Goal: Task Accomplishment & Management: Use online tool/utility

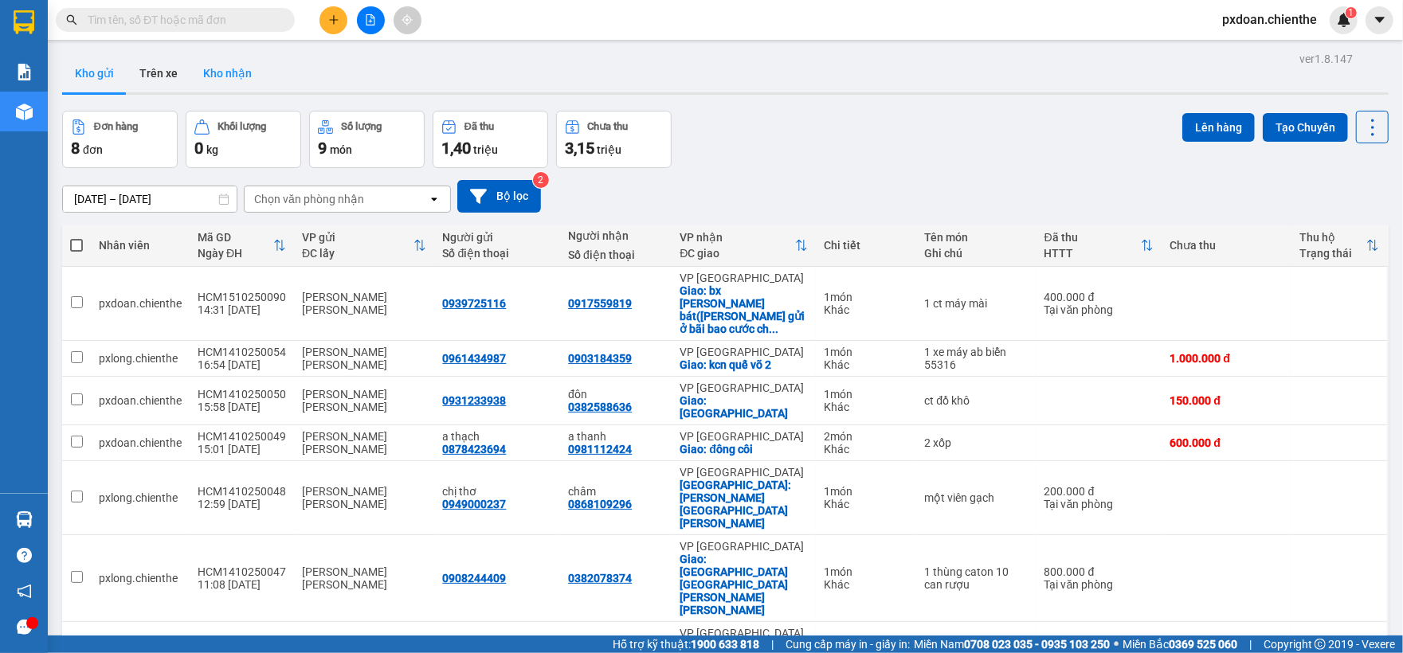
click at [229, 73] on button "Kho nhận" at bounding box center [227, 73] width 74 height 38
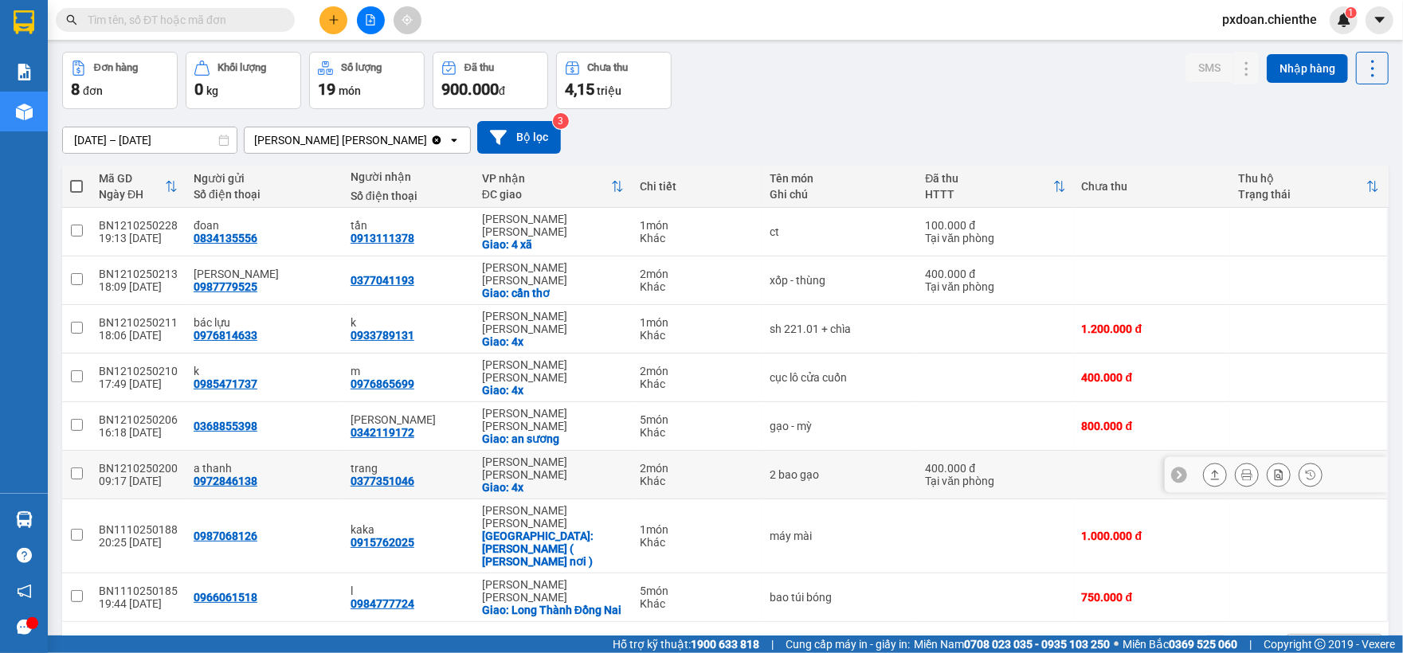
scroll to position [73, 0]
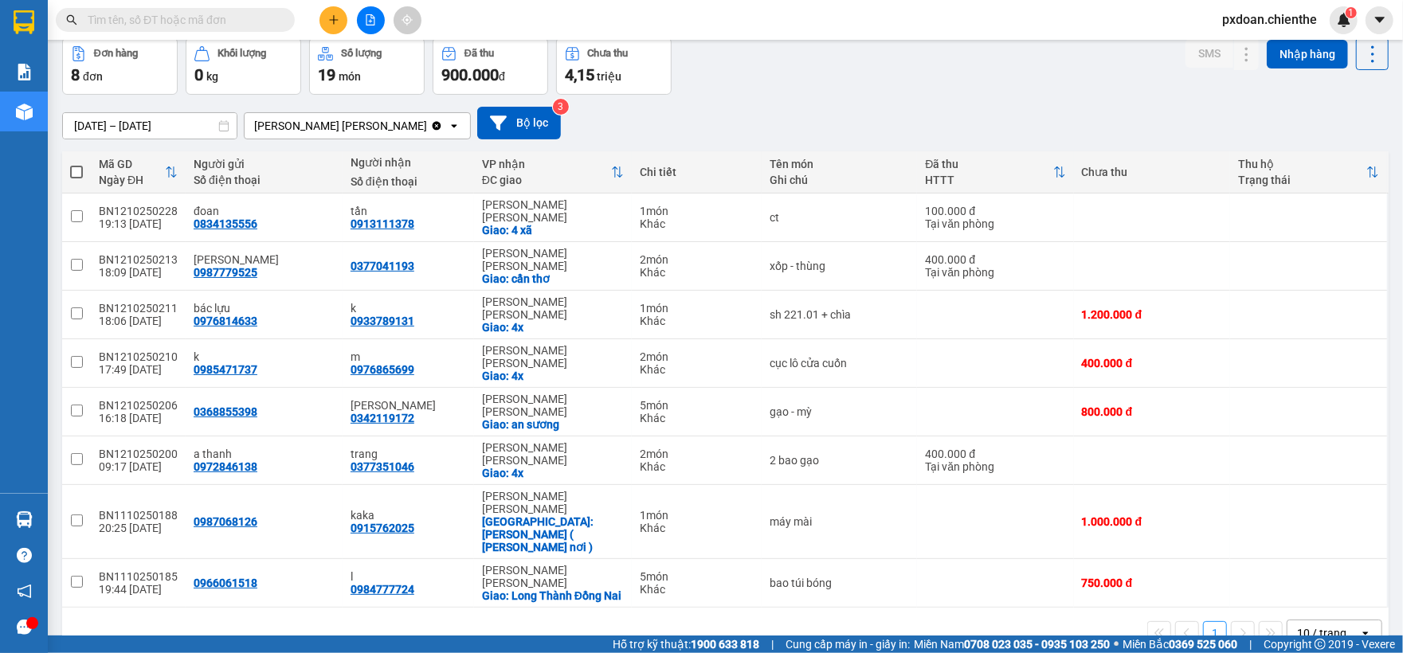
click at [1359, 621] on div "open" at bounding box center [1370, 633] width 22 height 25
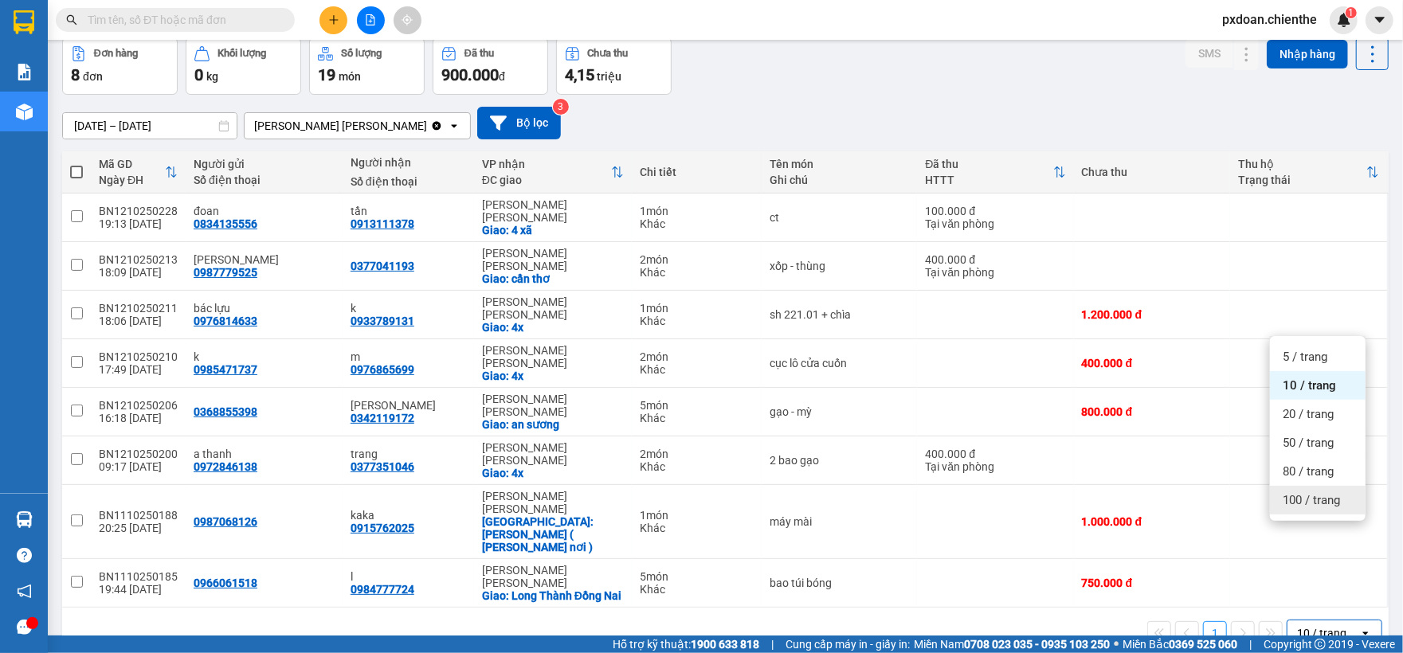
click at [1326, 508] on div "100 / trang" at bounding box center [1318, 500] width 96 height 29
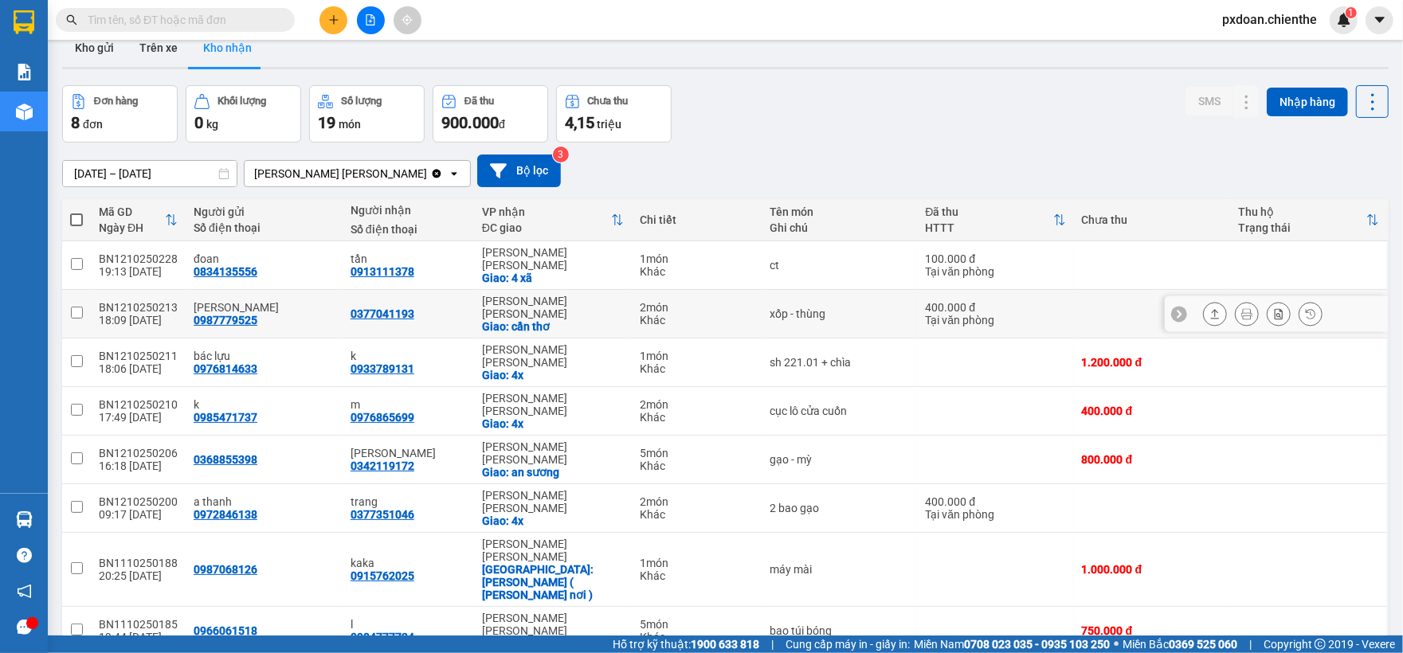
scroll to position [0, 0]
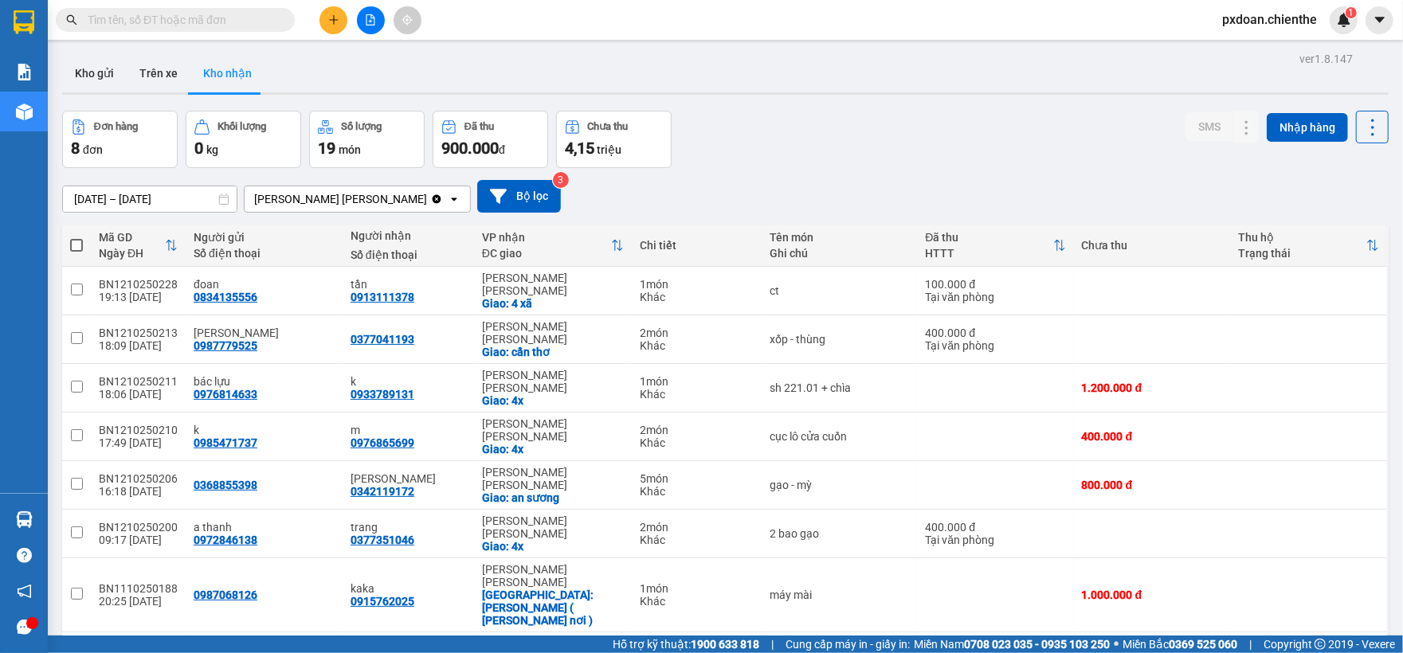
click at [173, 214] on div "[DATE] – [DATE] Press the down arrow key to interact with the calendar and sele…" at bounding box center [725, 196] width 1326 height 57
click at [157, 202] on input "[DATE] – [DATE]" at bounding box center [150, 198] width 174 height 25
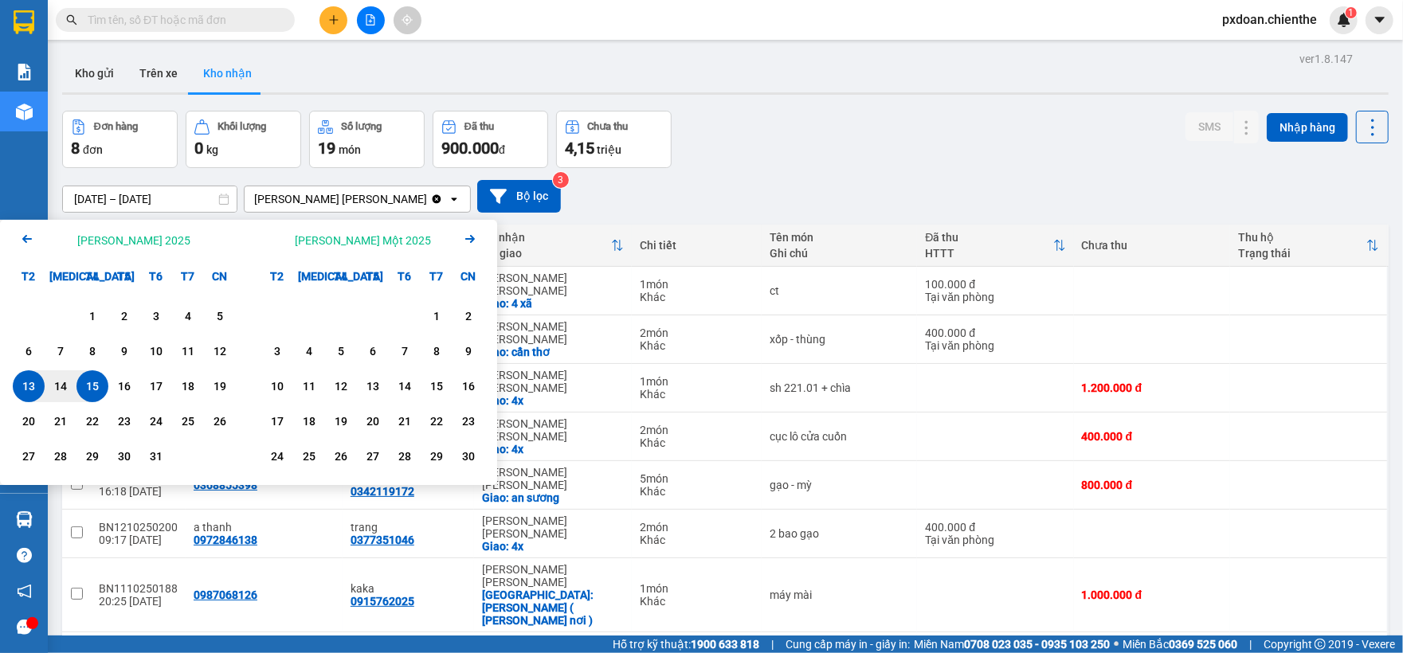
click at [20, 233] on icon "Arrow Left" at bounding box center [27, 238] width 19 height 19
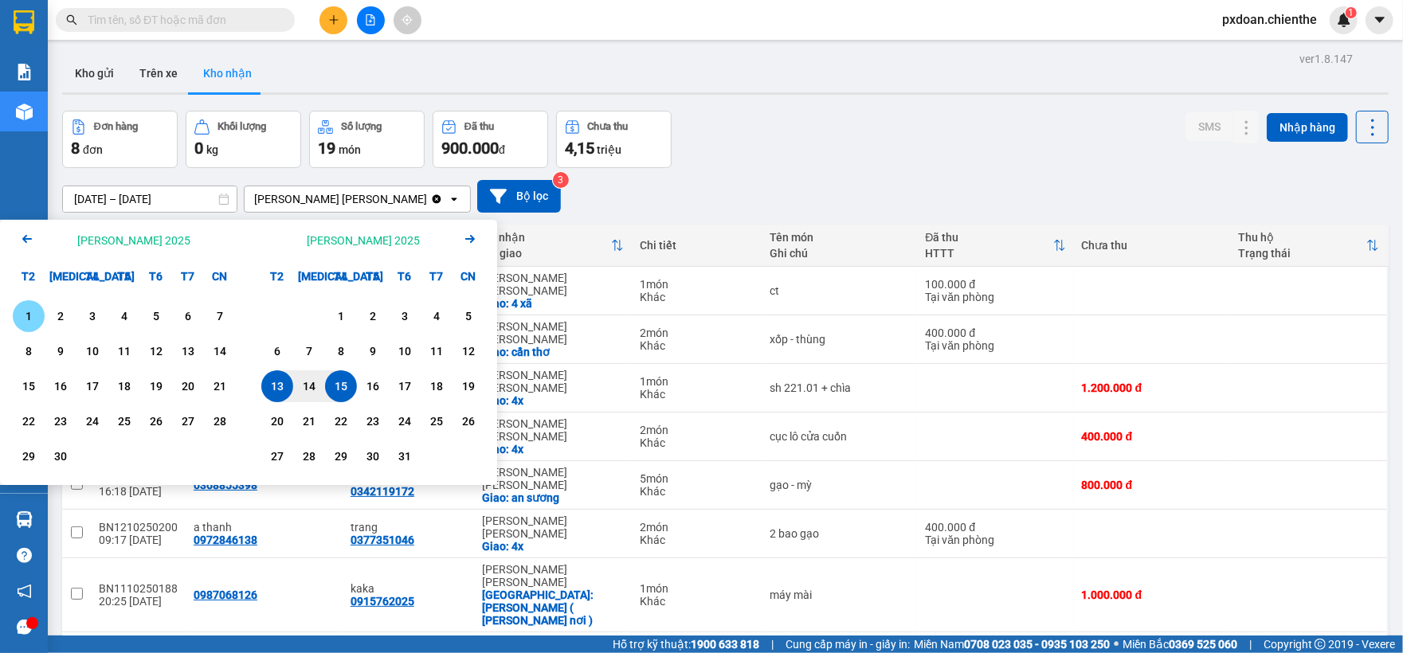
drag, startPoint x: 21, startPoint y: 312, endPoint x: 319, endPoint y: 364, distance: 303.2
click at [29, 310] on div "1" at bounding box center [29, 316] width 22 height 19
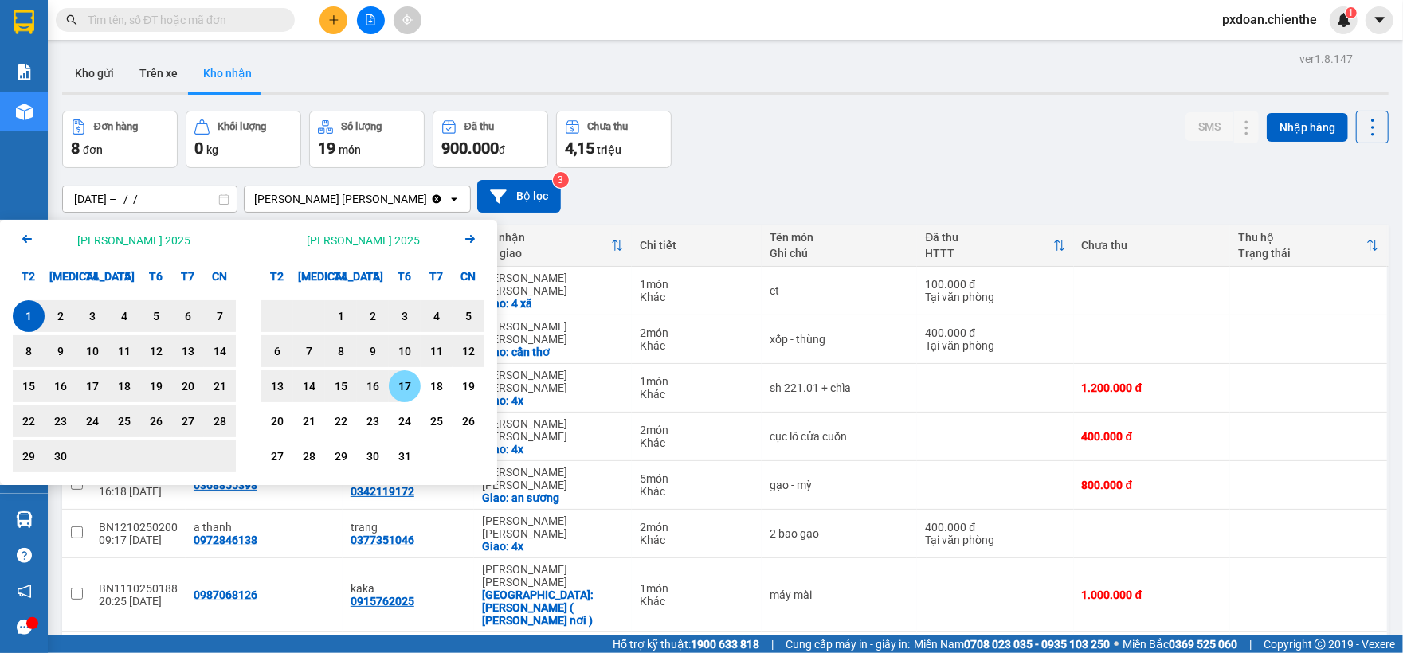
click at [415, 382] on div "17" at bounding box center [405, 386] width 22 height 19
type input "[DATE] – [DATE]"
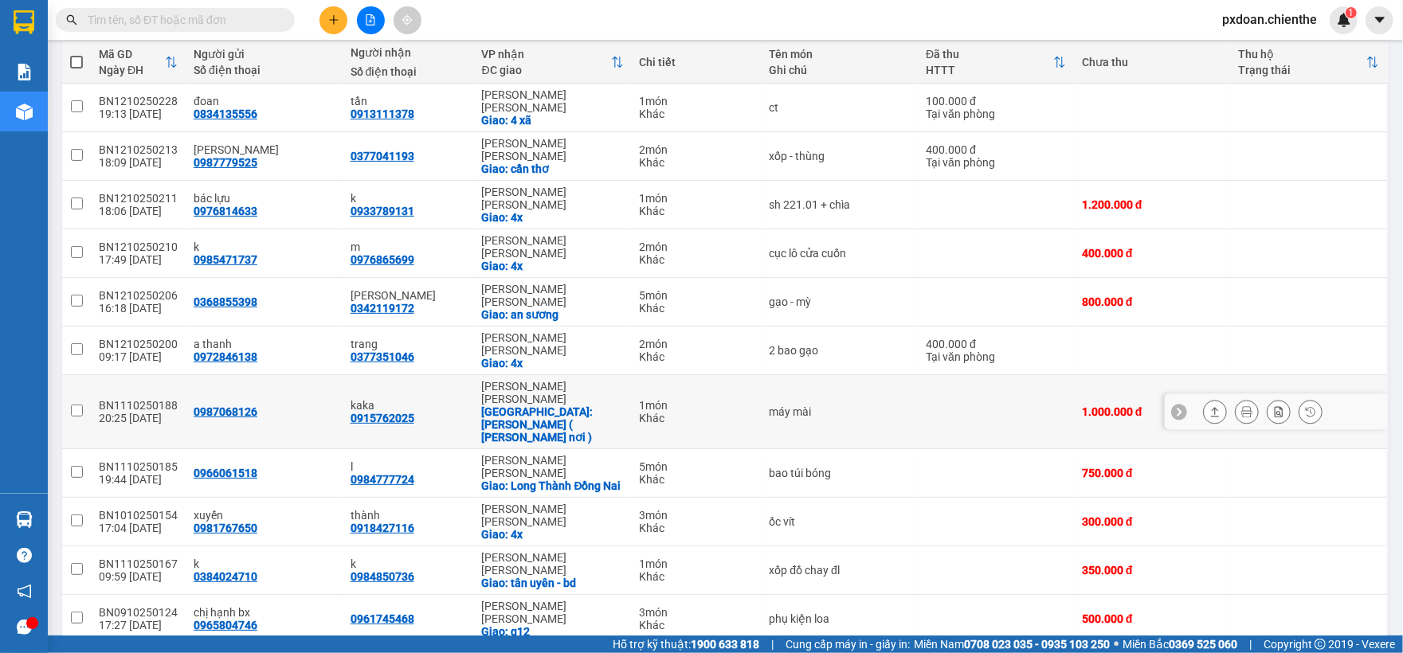
scroll to position [314, 0]
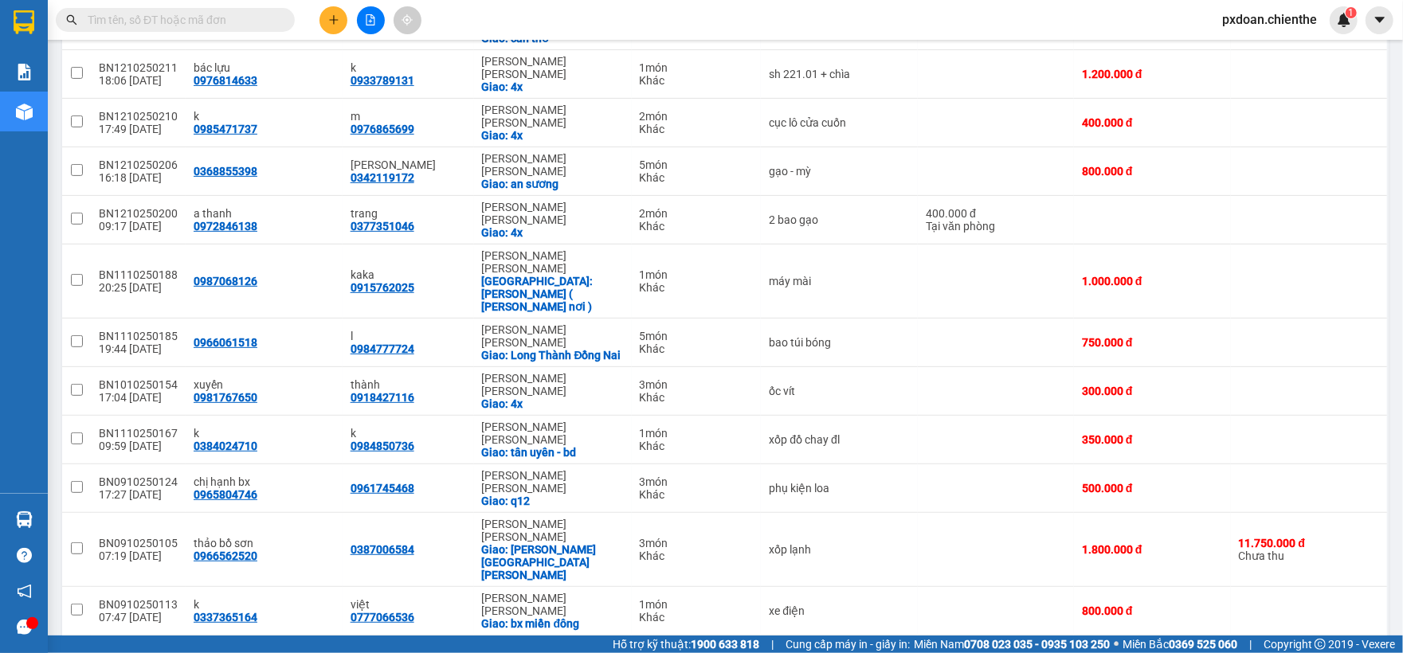
click at [160, 29] on span at bounding box center [175, 20] width 239 height 24
click at [167, 18] on input "text" at bounding box center [182, 20] width 188 height 18
type input "v"
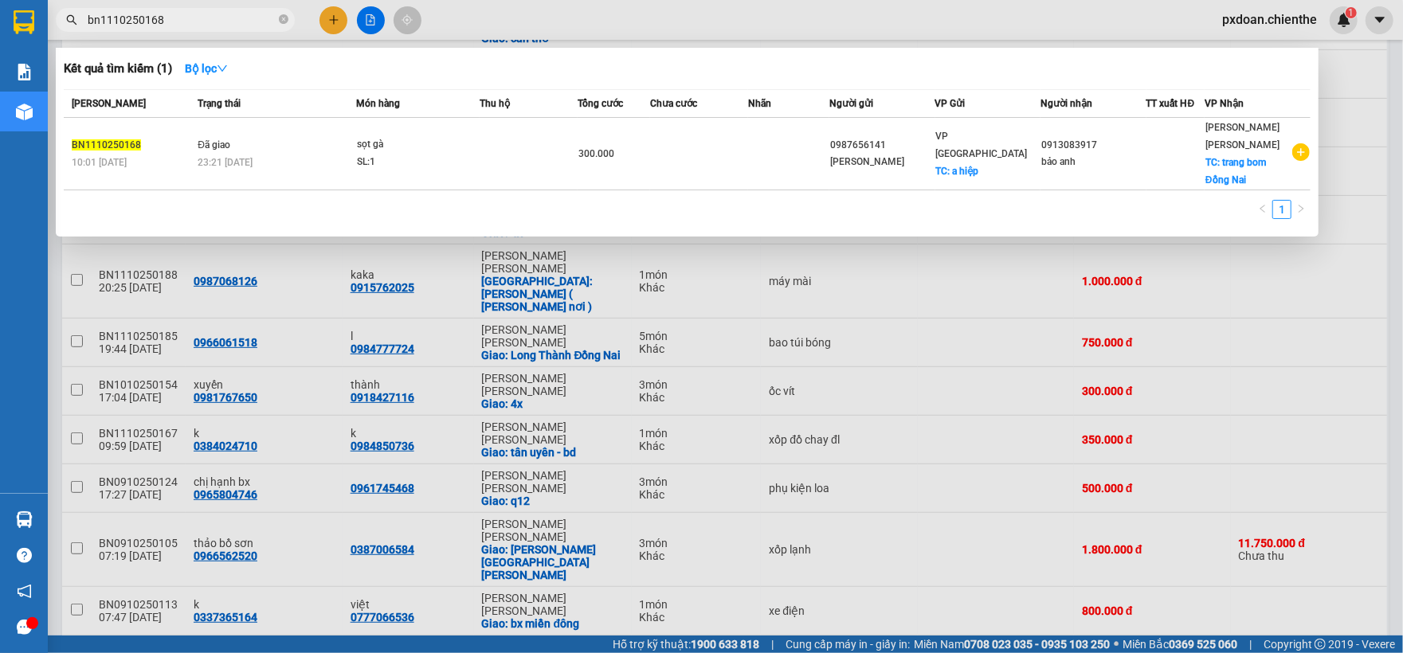
type input "bn1110250168"
click at [342, 390] on div at bounding box center [701, 326] width 1403 height 653
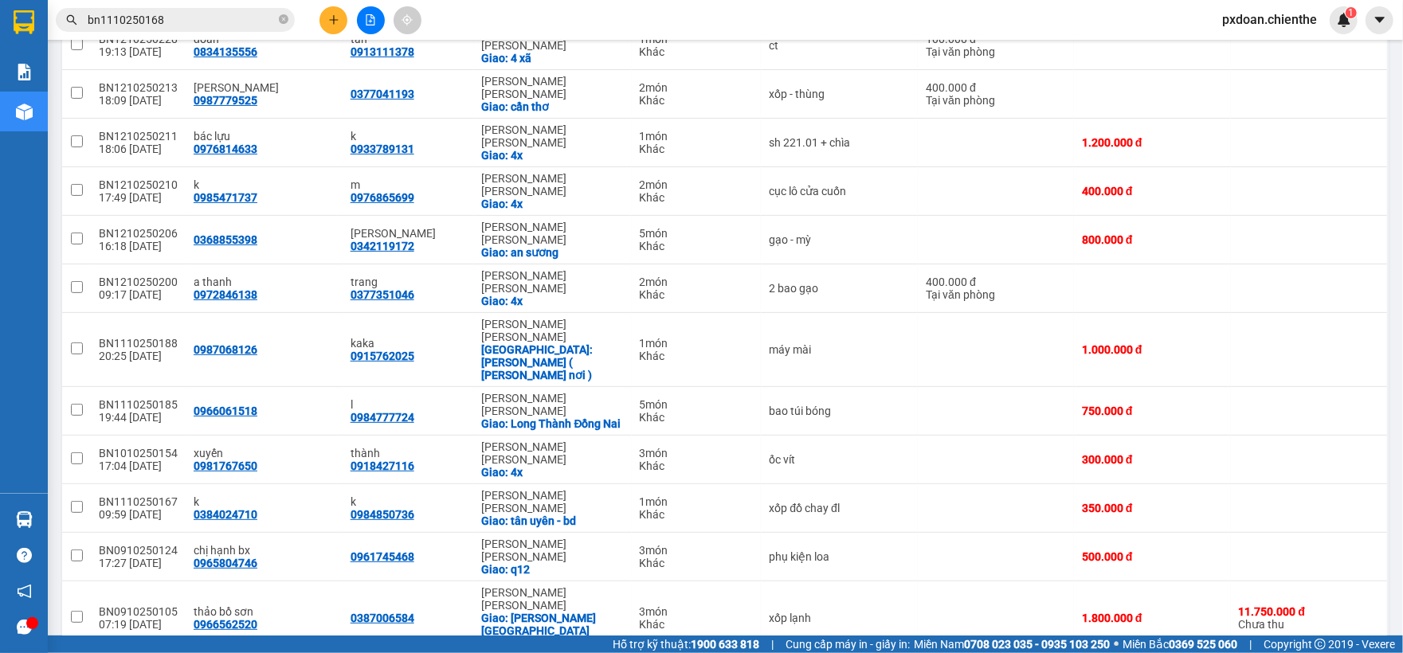
scroll to position [208, 0]
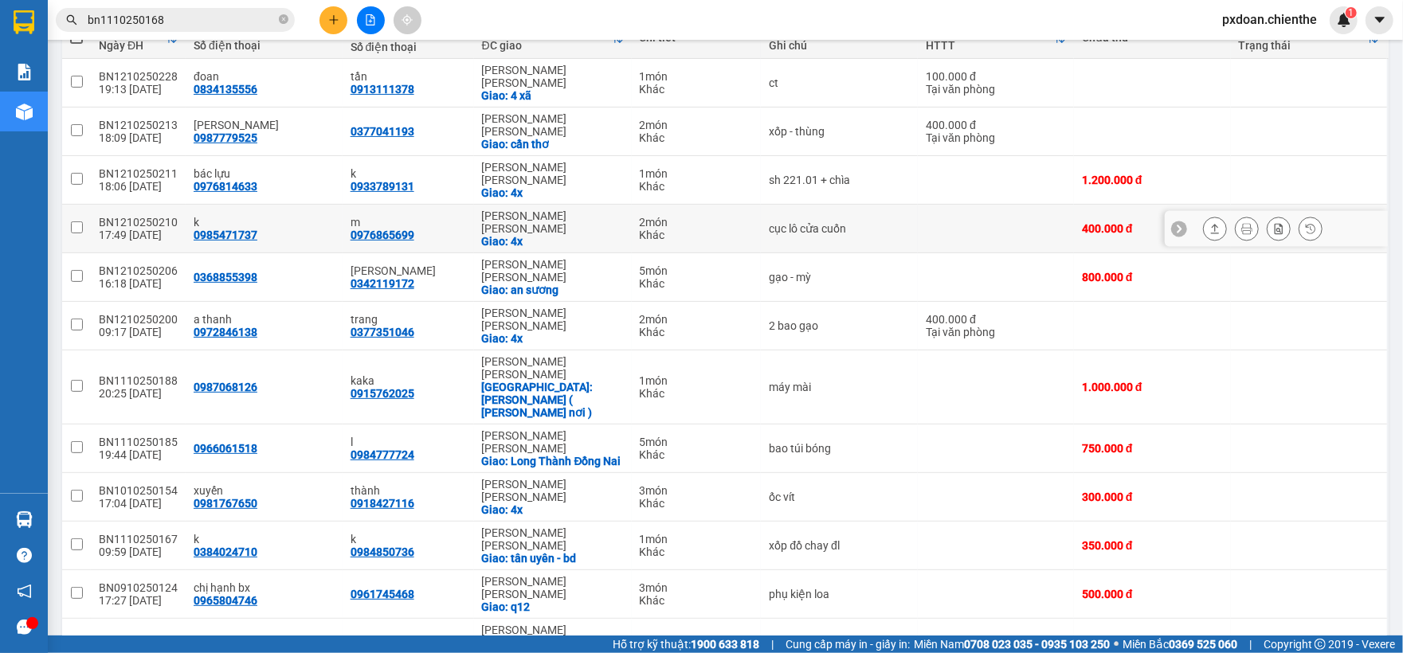
click at [1209, 223] on icon at bounding box center [1214, 228] width 11 height 11
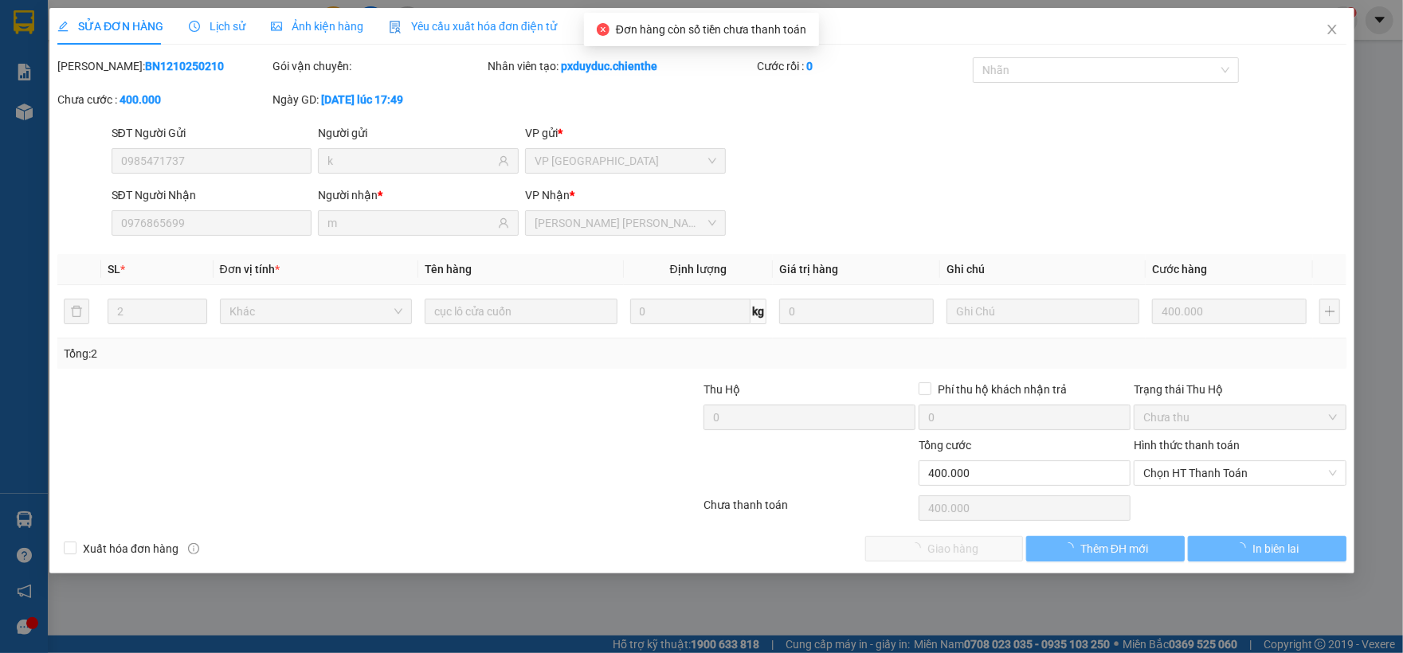
type input "0985471737"
type input "k"
type input "0976865699"
type input "m"
type input "0"
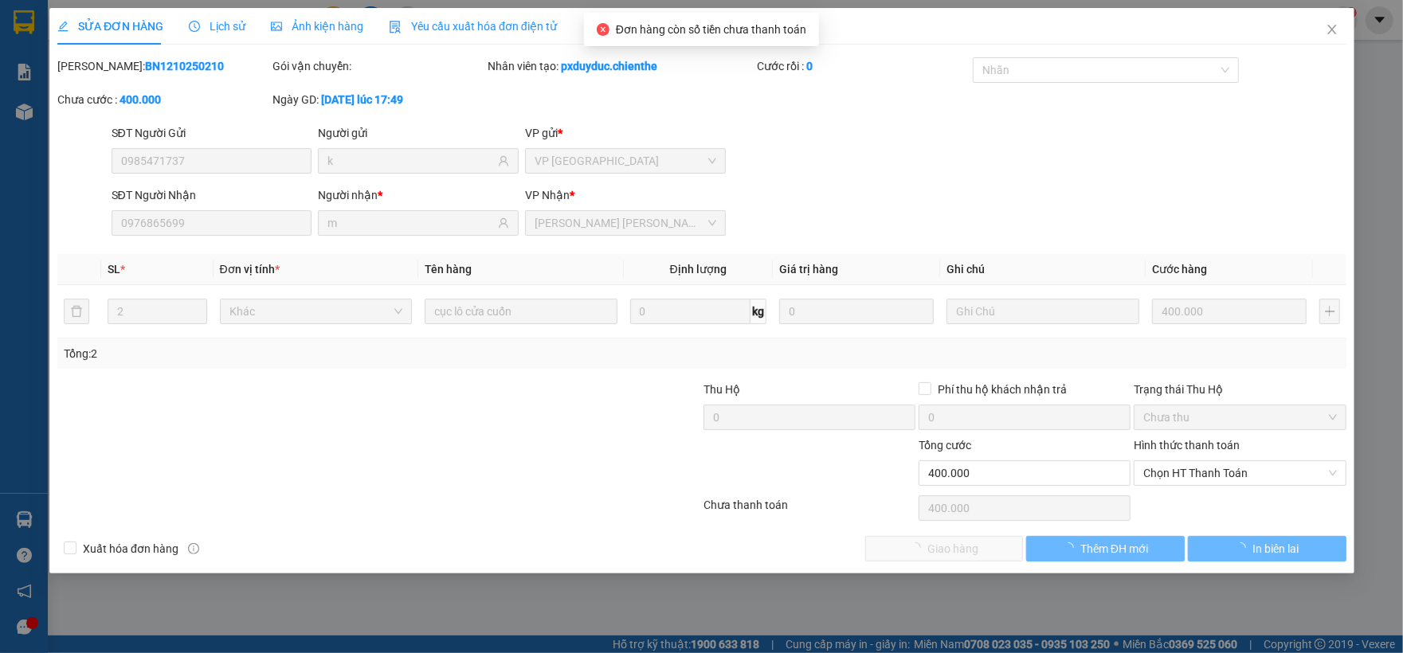
type input "400.000"
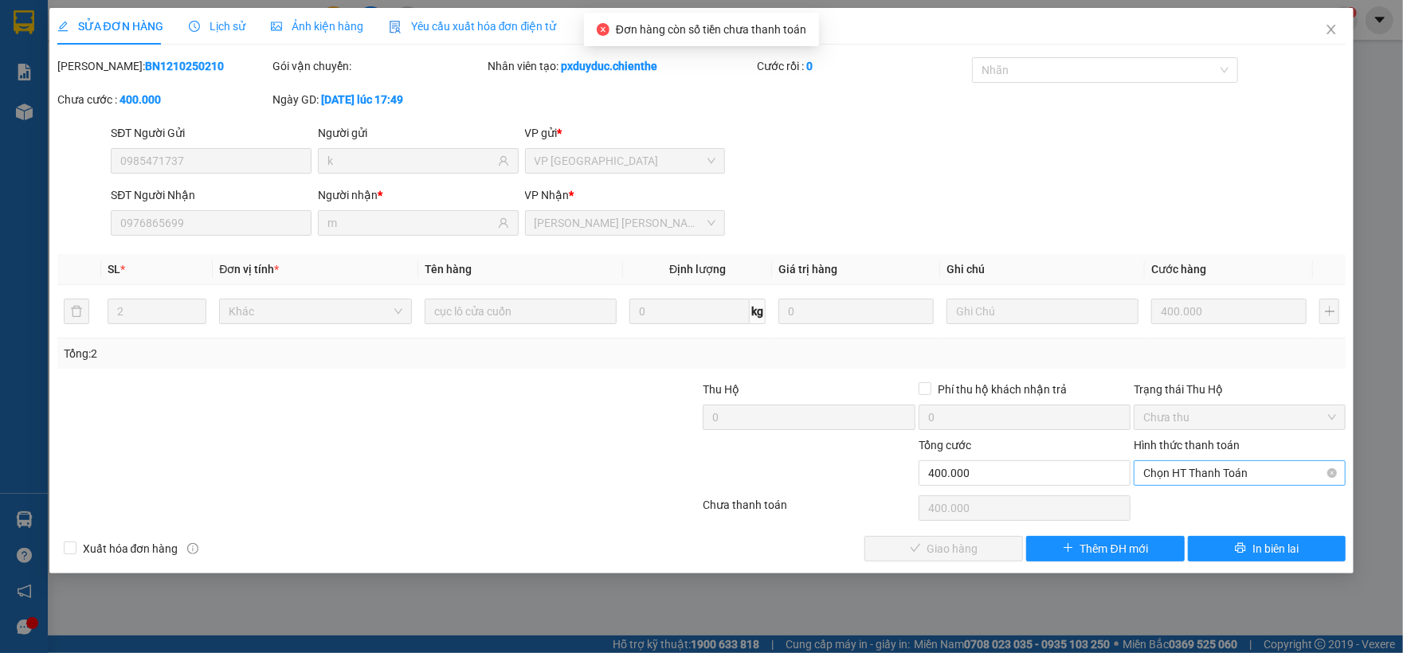
click at [1183, 476] on span "Chọn HT Thanh Toán" at bounding box center [1239, 473] width 193 height 24
click at [1176, 513] on div "Tại văn phòng" at bounding box center [1239, 507] width 193 height 18
type input "0"
click at [964, 559] on div "SỬA ĐƠN HÀNG Lịch sử [PERSON_NAME] hàng Yêu cầu xuất [PERSON_NAME] điện tử Tota…" at bounding box center [701, 291] width 1305 height 566
click at [965, 552] on span "Giao hàng" at bounding box center [952, 549] width 51 height 18
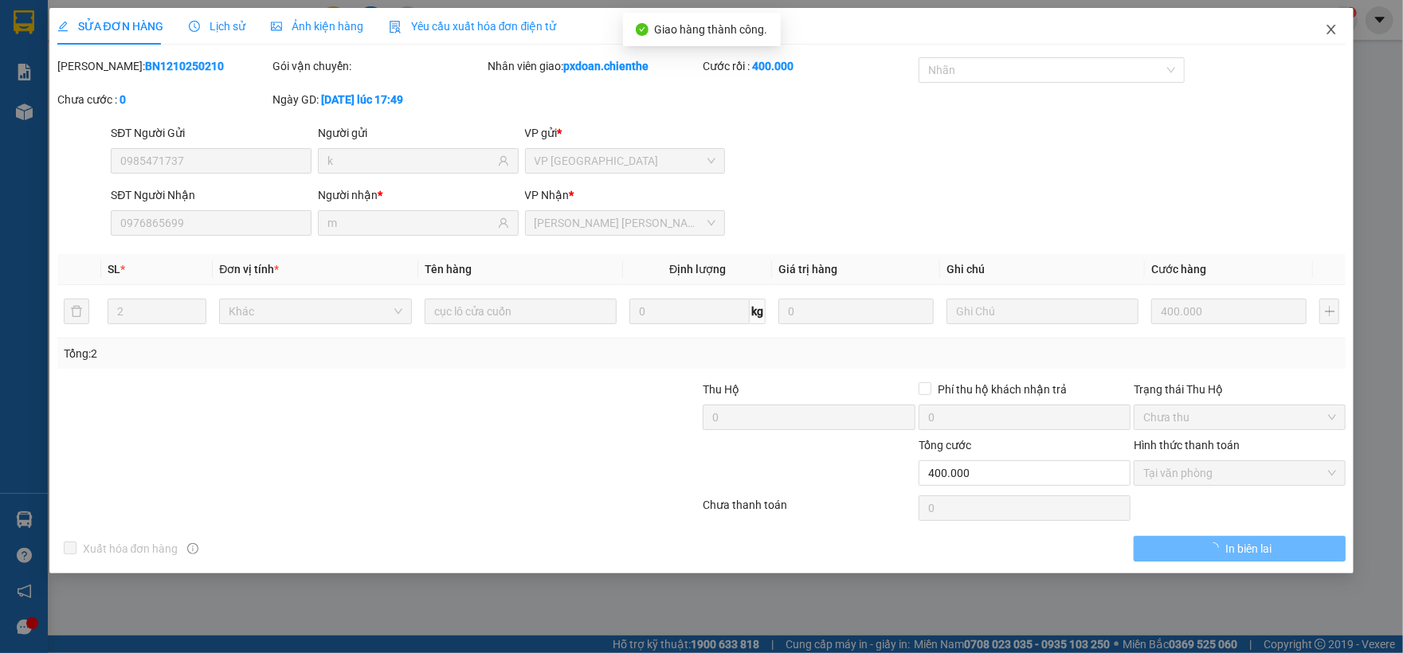
click at [1339, 37] on span "Close" at bounding box center [1331, 30] width 45 height 45
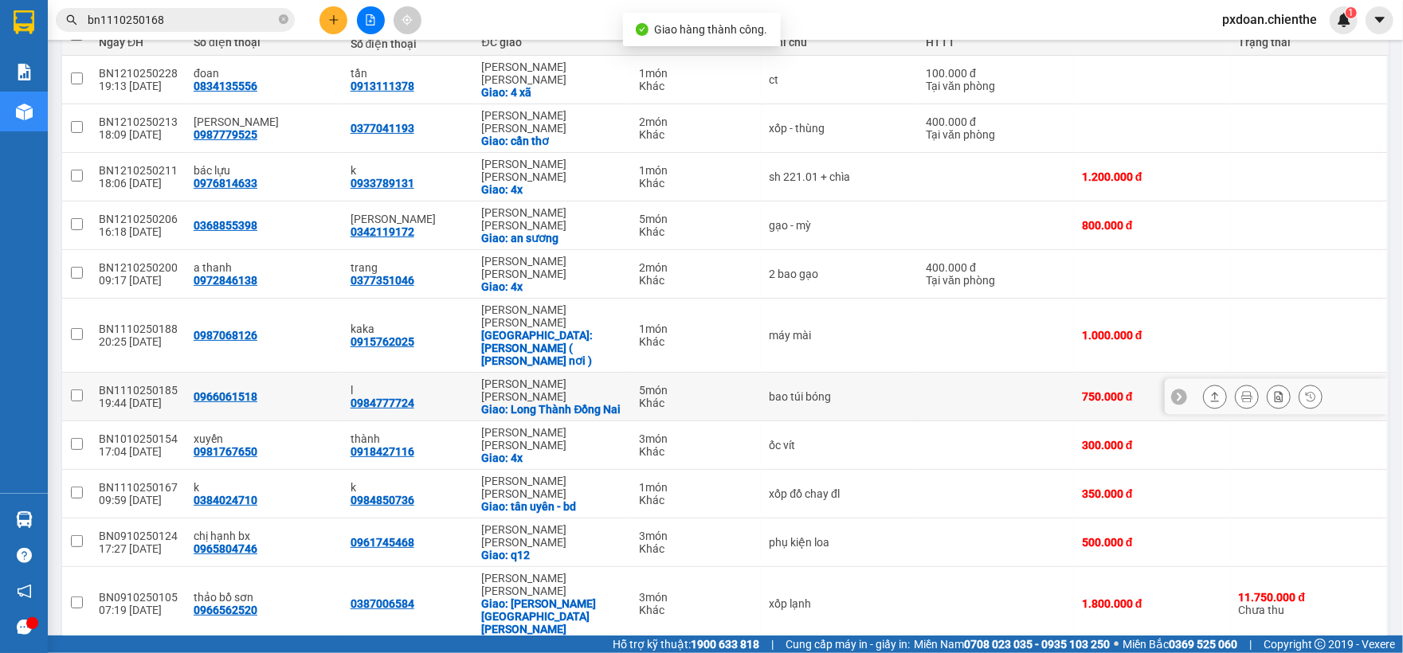
scroll to position [214, 0]
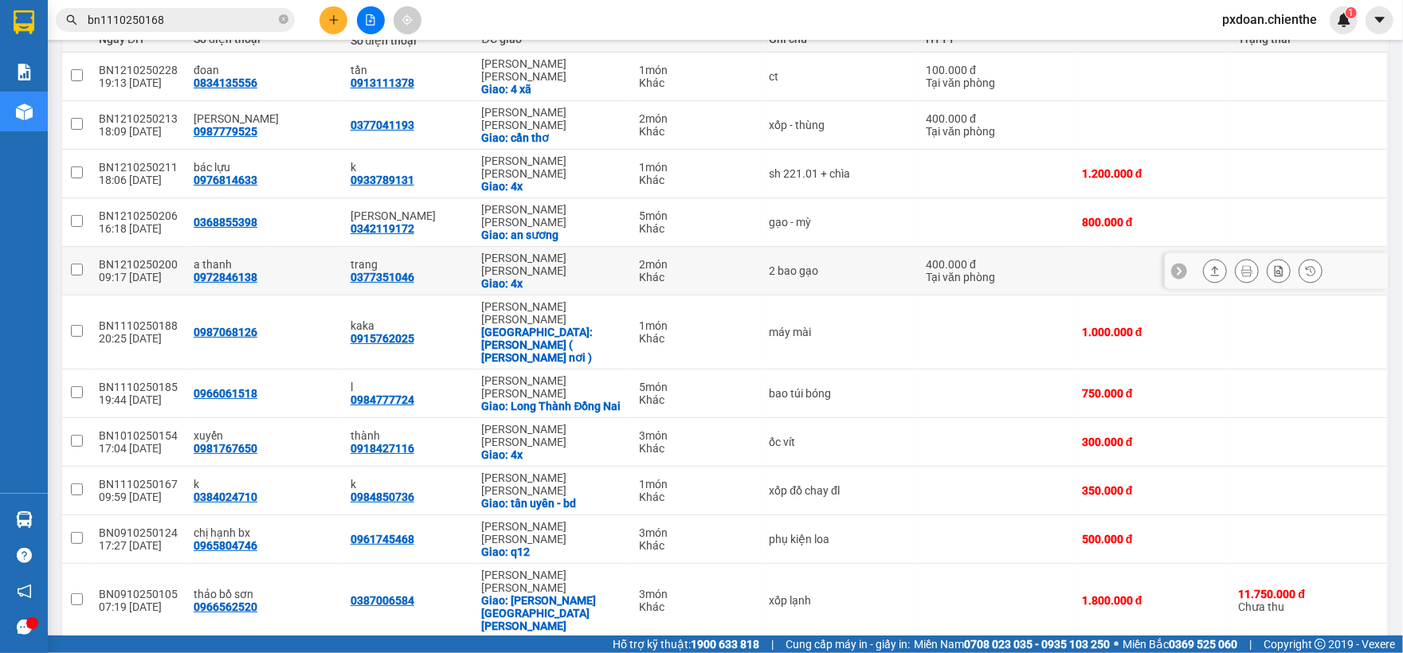
click at [1211, 266] on icon at bounding box center [1215, 271] width 9 height 10
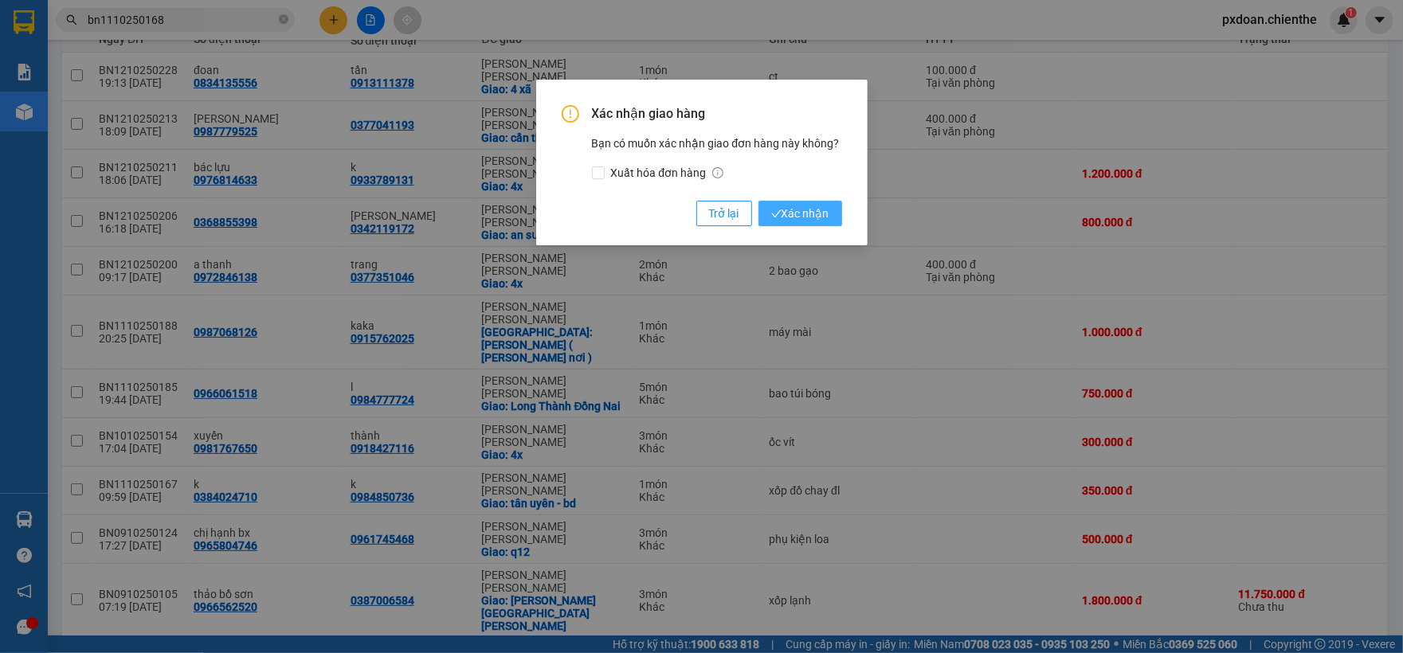
click at [813, 215] on span "Xác nhận" at bounding box center [800, 214] width 58 height 18
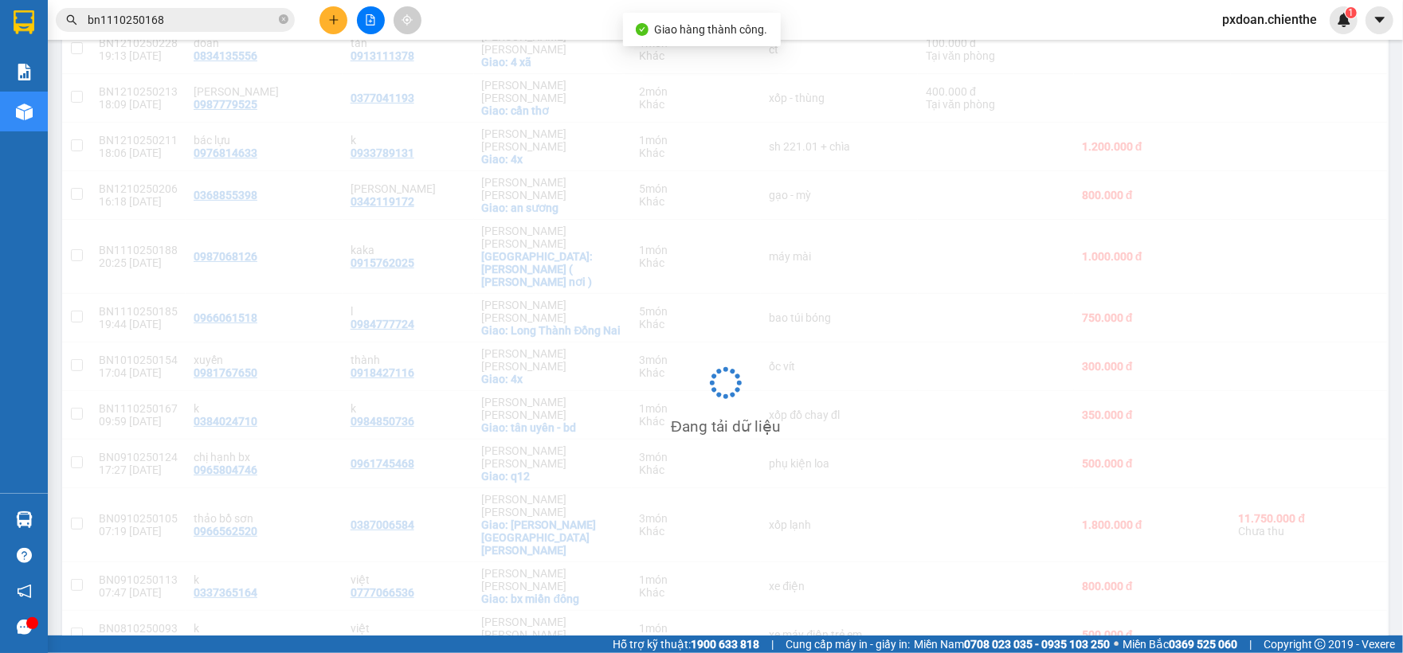
scroll to position [242, 0]
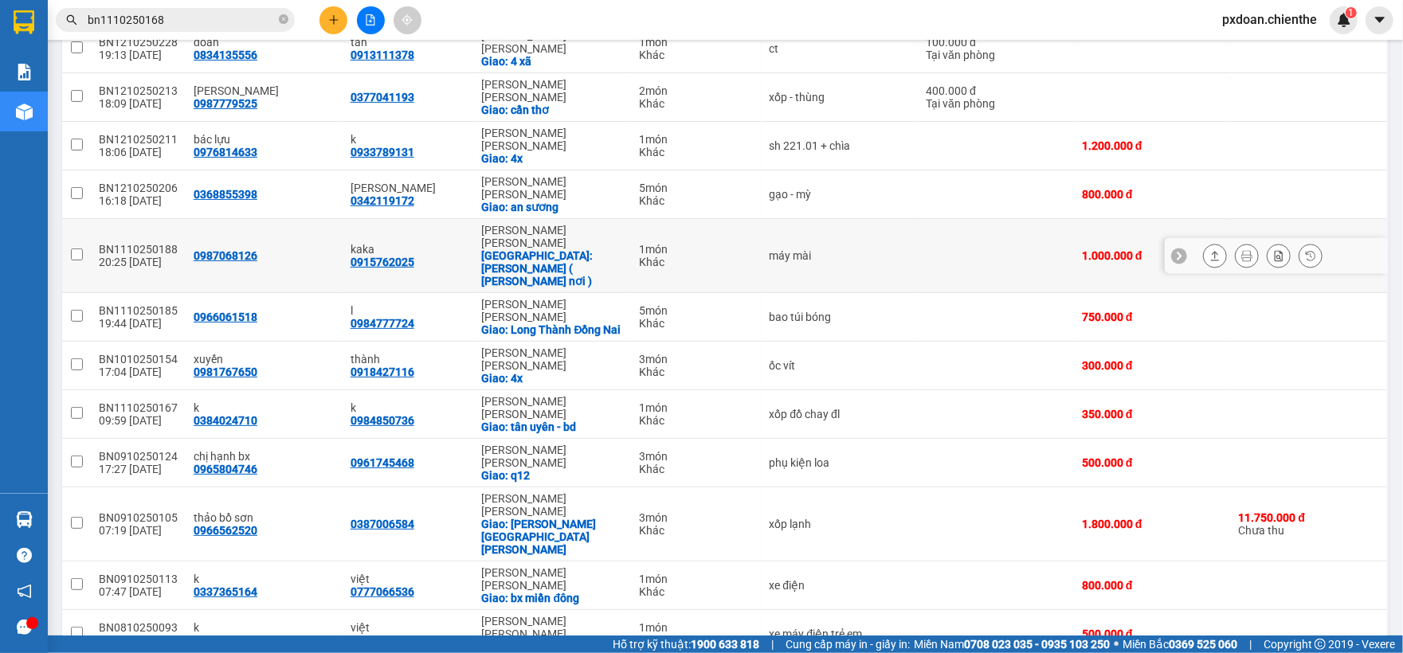
click at [1211, 251] on icon at bounding box center [1215, 256] width 9 height 10
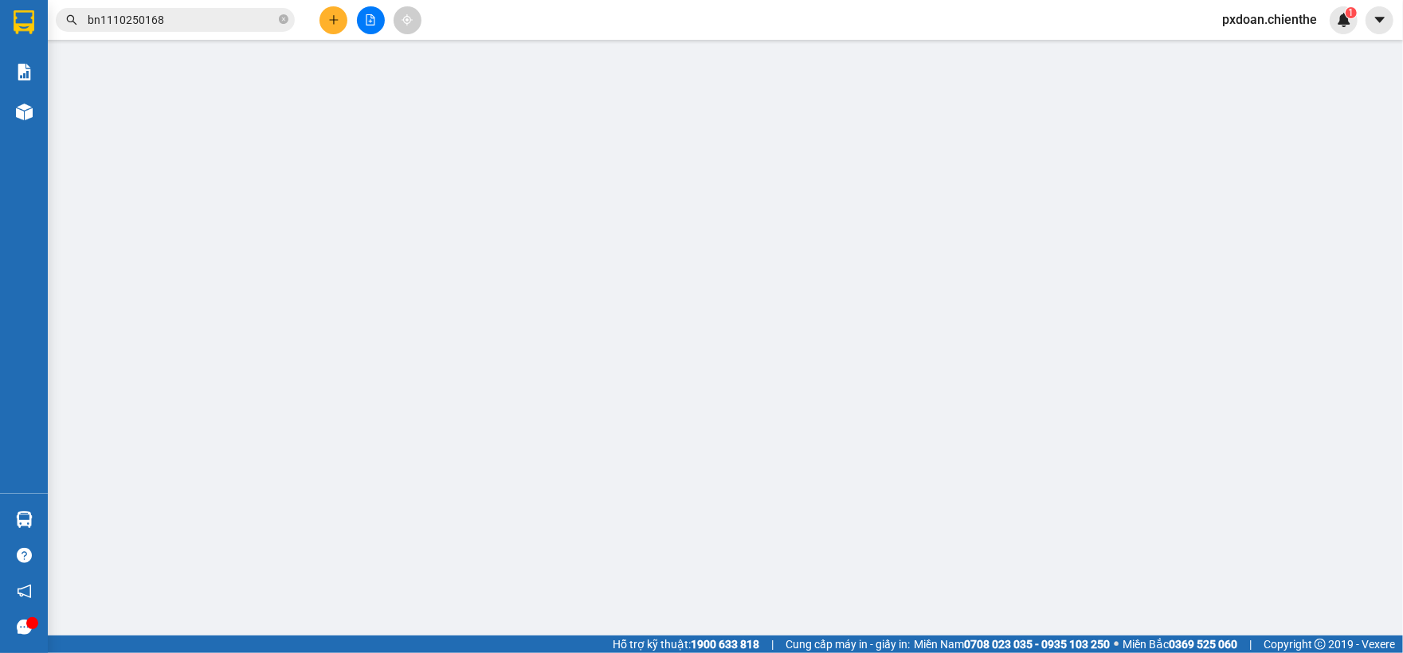
type input "0987068126"
type input "0915762025"
type input "kaka"
type input "0"
type input "1.000.000"
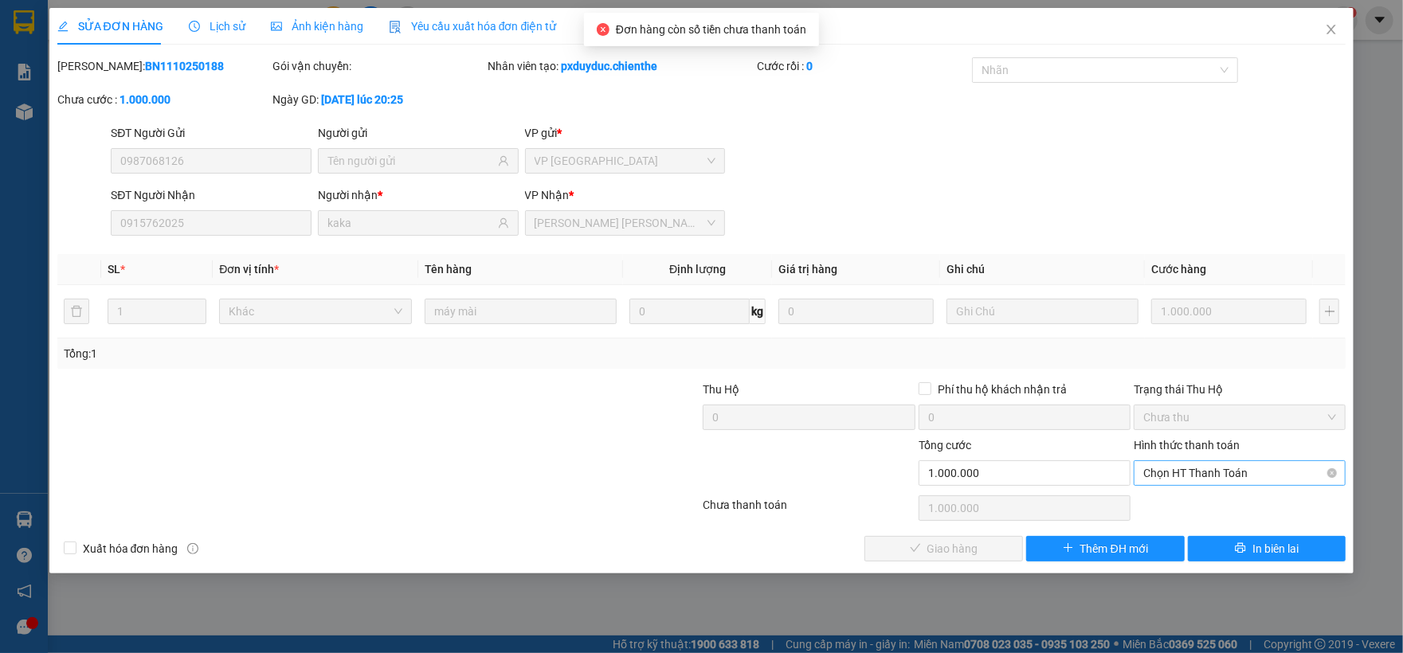
click at [1215, 467] on span "Chọn HT Thanh Toán" at bounding box center [1239, 473] width 193 height 24
drag, startPoint x: 1196, startPoint y: 497, endPoint x: 1129, endPoint y: 518, distance: 70.8
click at [1187, 500] on div "Tại văn phòng" at bounding box center [1239, 507] width 193 height 18
type input "0"
click at [978, 543] on button "Giao hàng" at bounding box center [943, 548] width 159 height 25
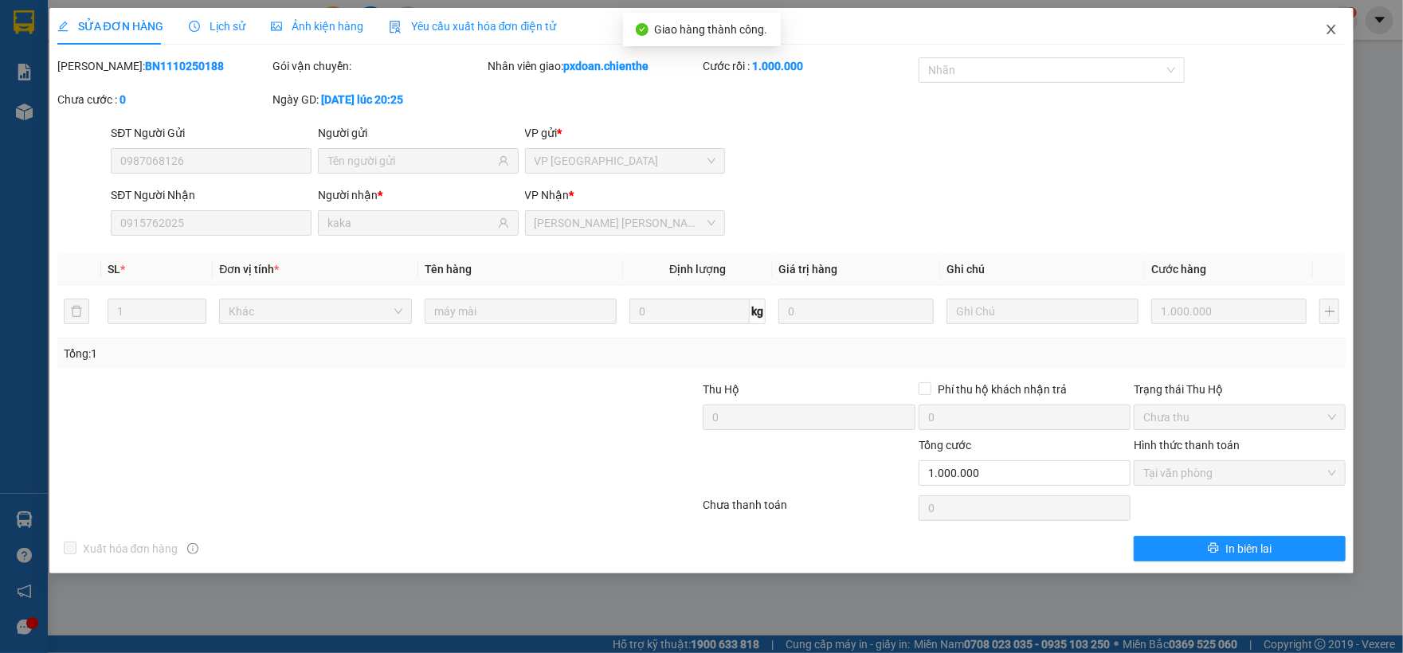
click at [1343, 42] on span "Close" at bounding box center [1331, 30] width 45 height 45
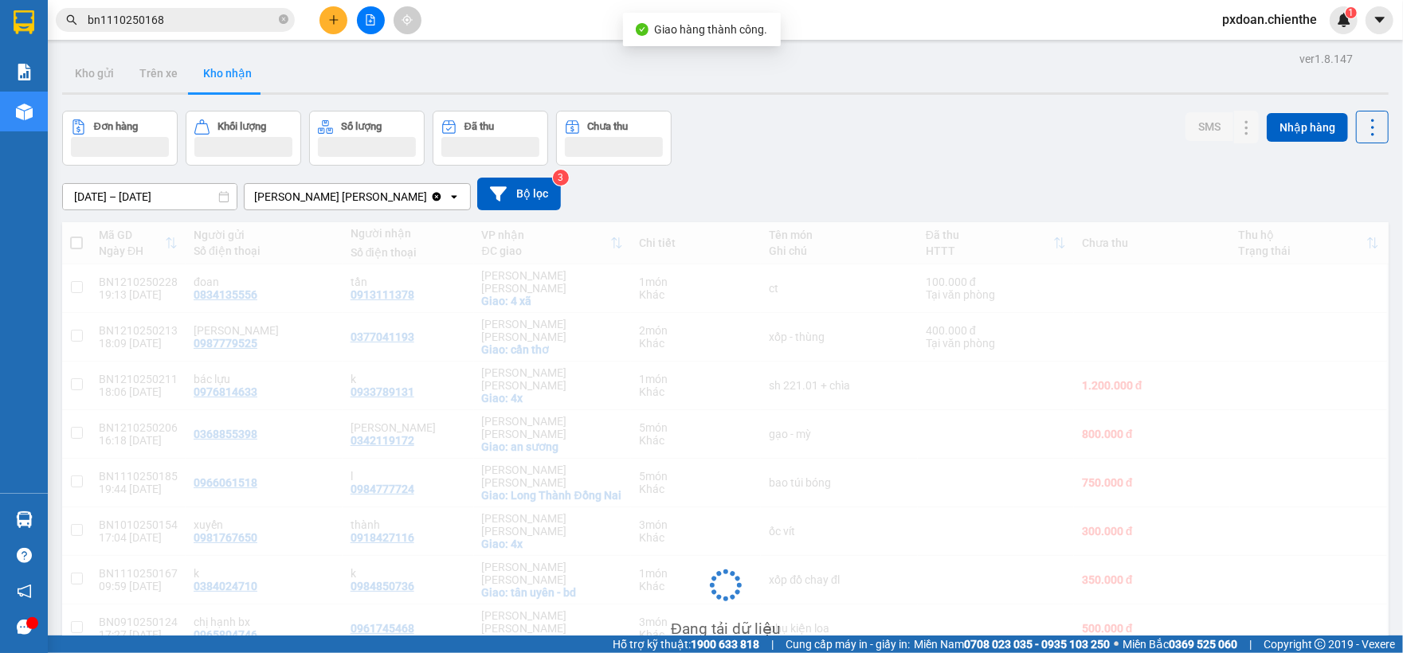
scroll to position [106, 0]
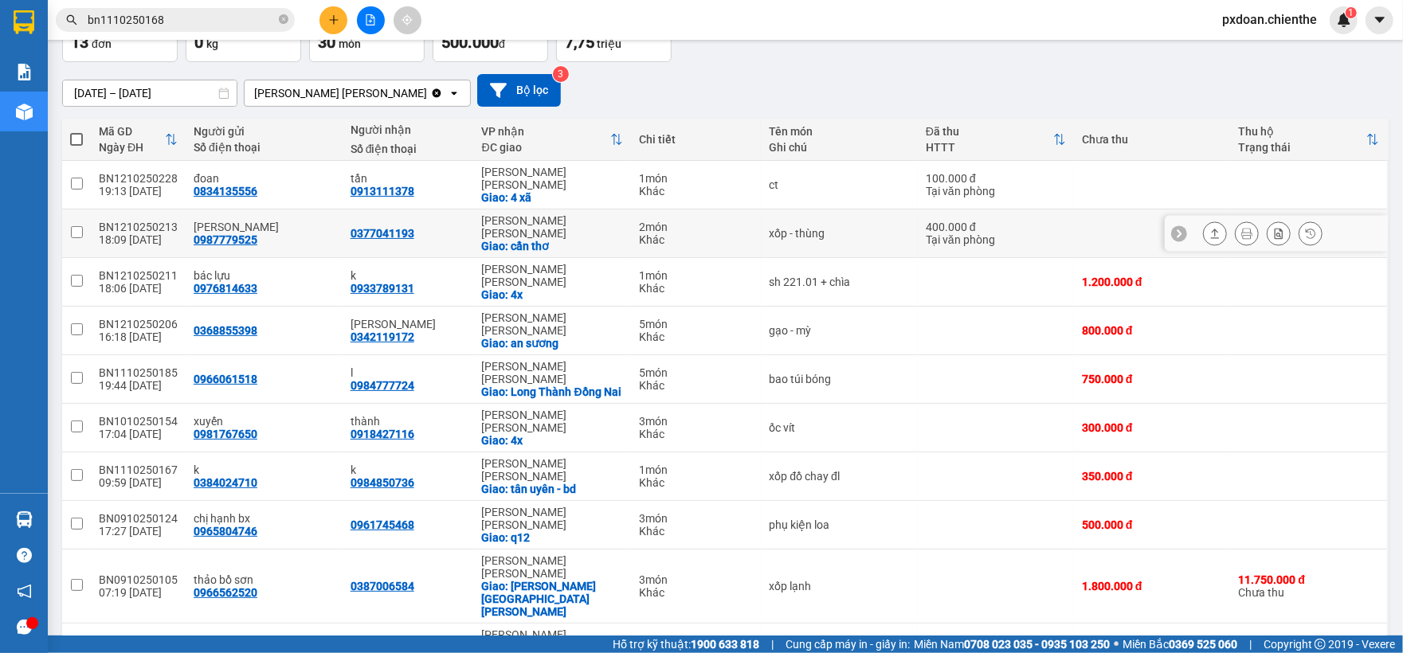
click at [1209, 228] on icon at bounding box center [1214, 233] width 11 height 11
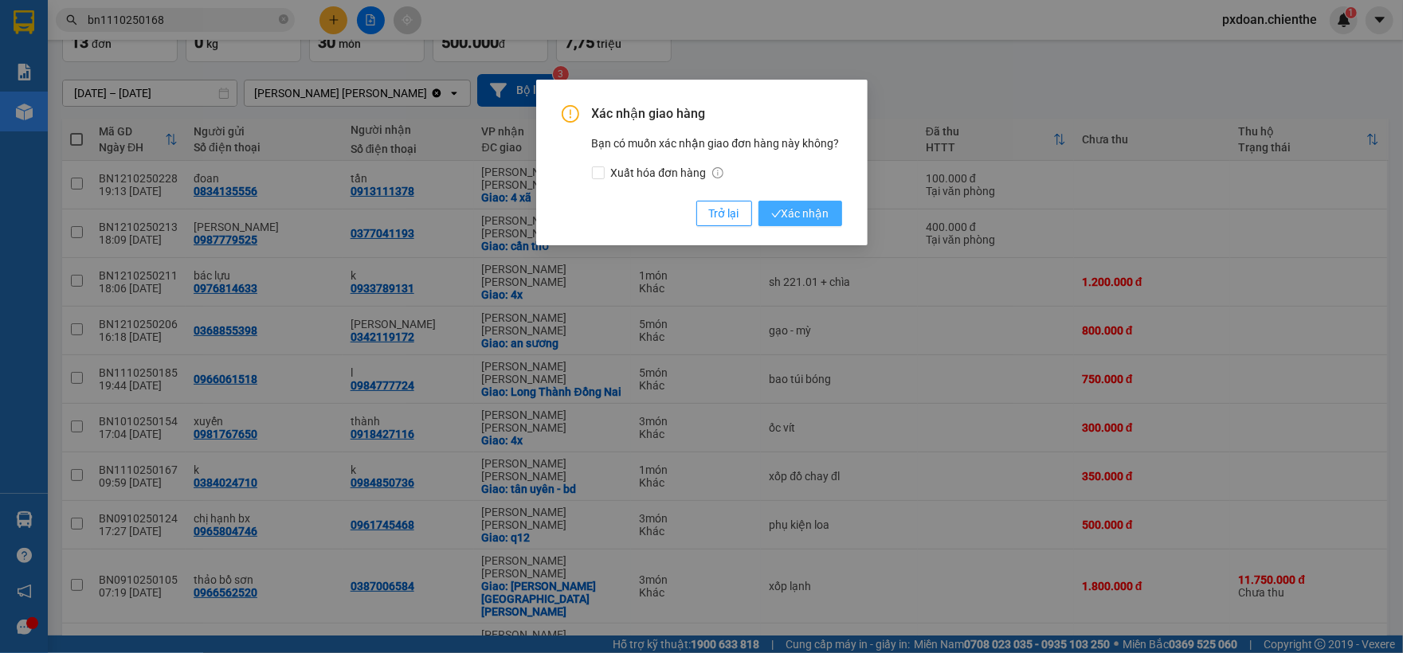
click at [805, 206] on span "Xác nhận" at bounding box center [800, 214] width 58 height 18
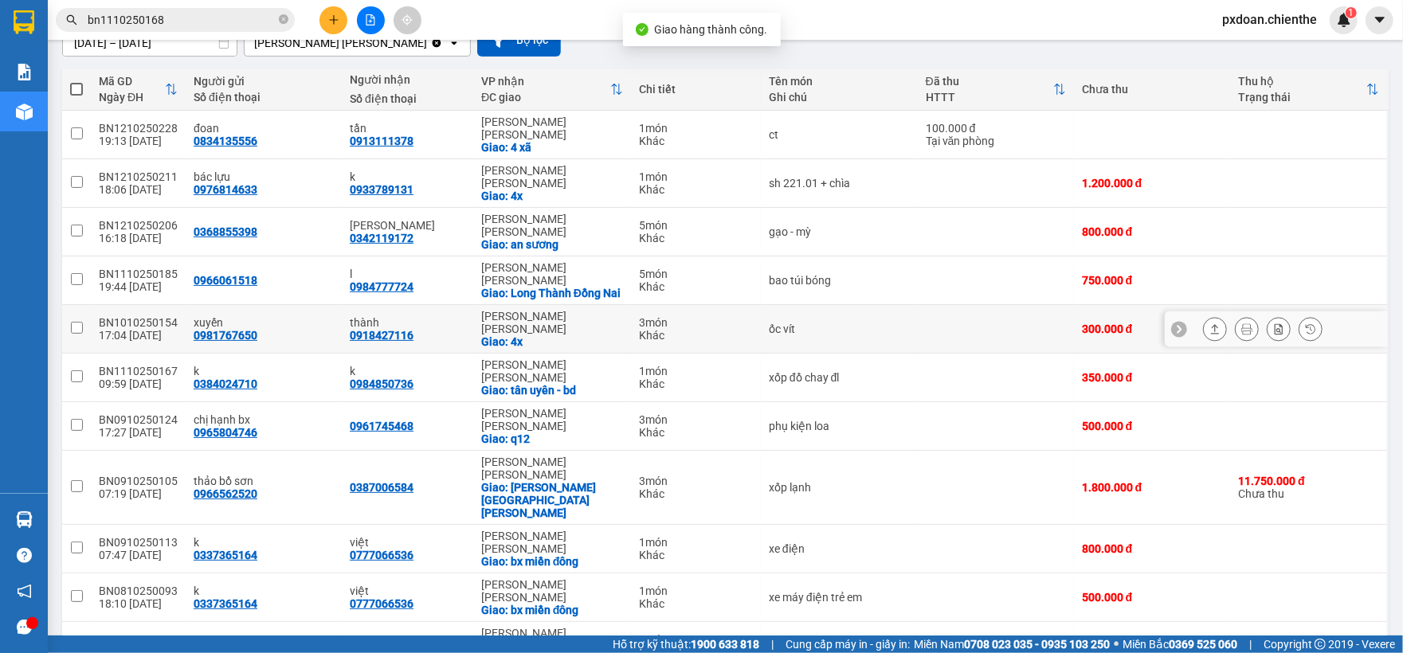
scroll to position [157, 0]
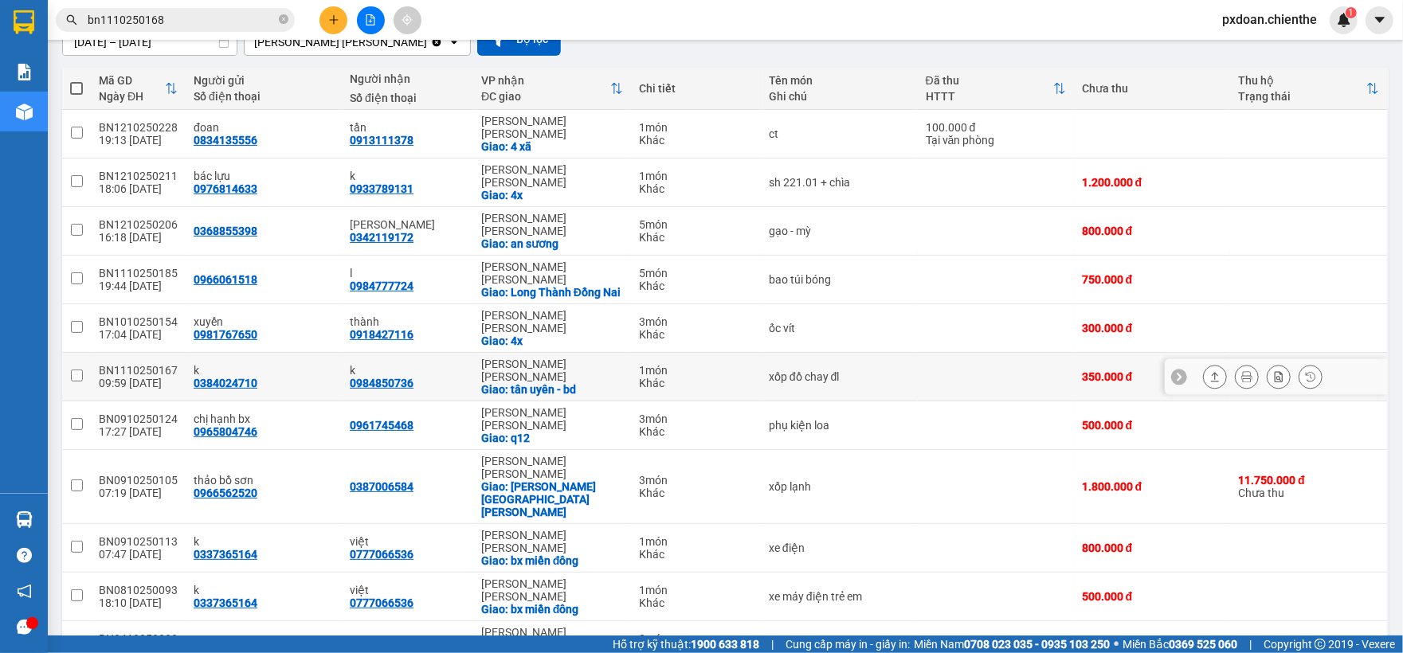
click at [1209, 371] on icon at bounding box center [1214, 376] width 11 height 11
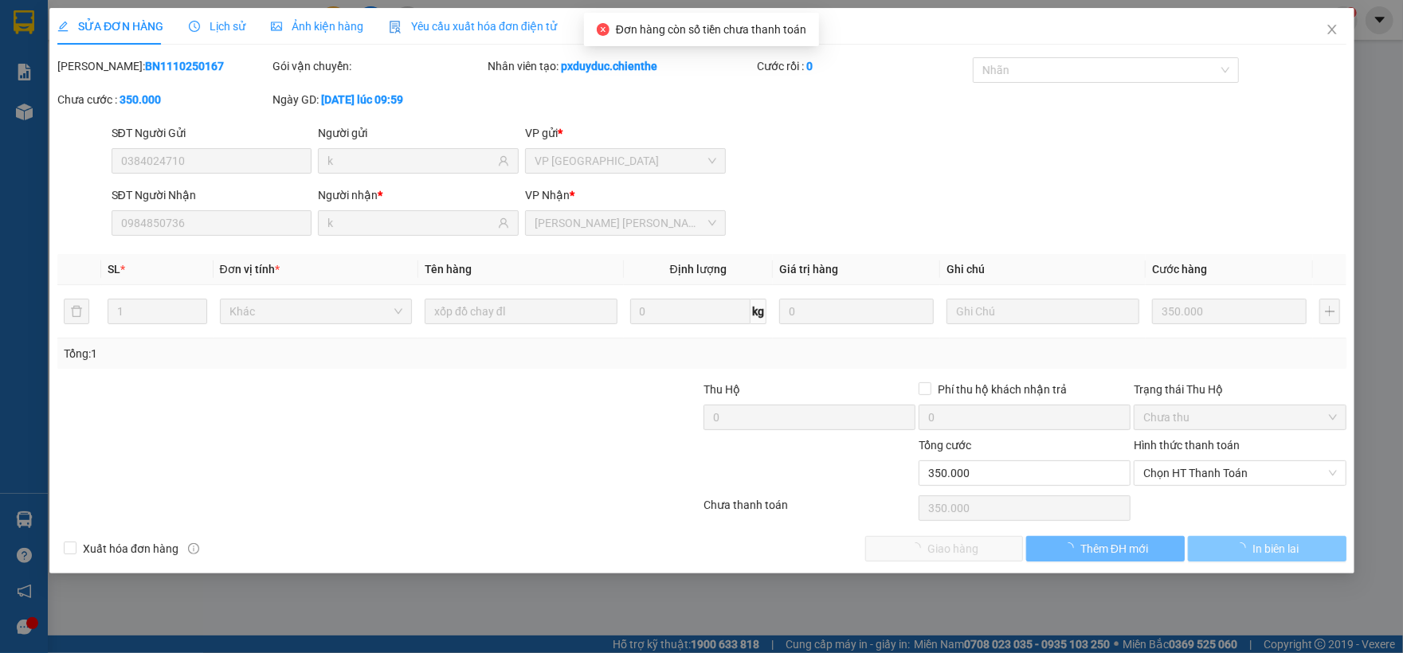
type input "0384024710"
type input "k"
type input "0984850736"
type input "k"
type input "0"
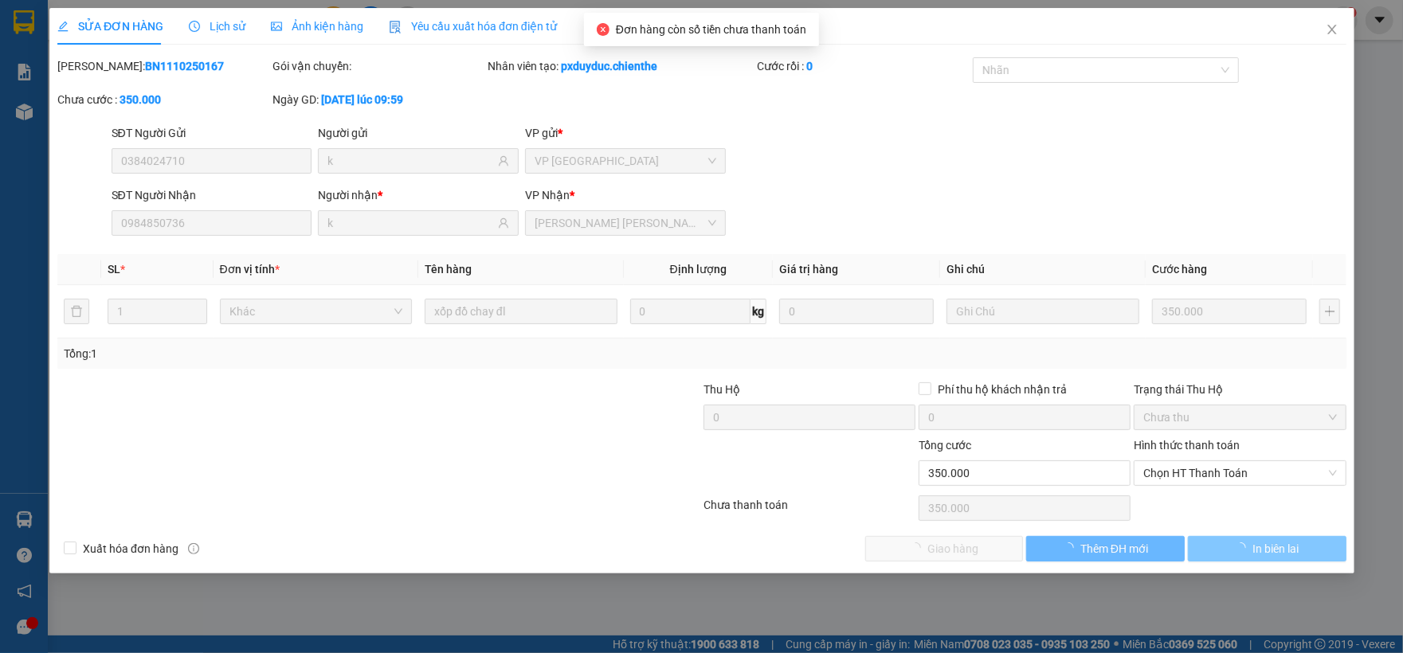
type input "350.000"
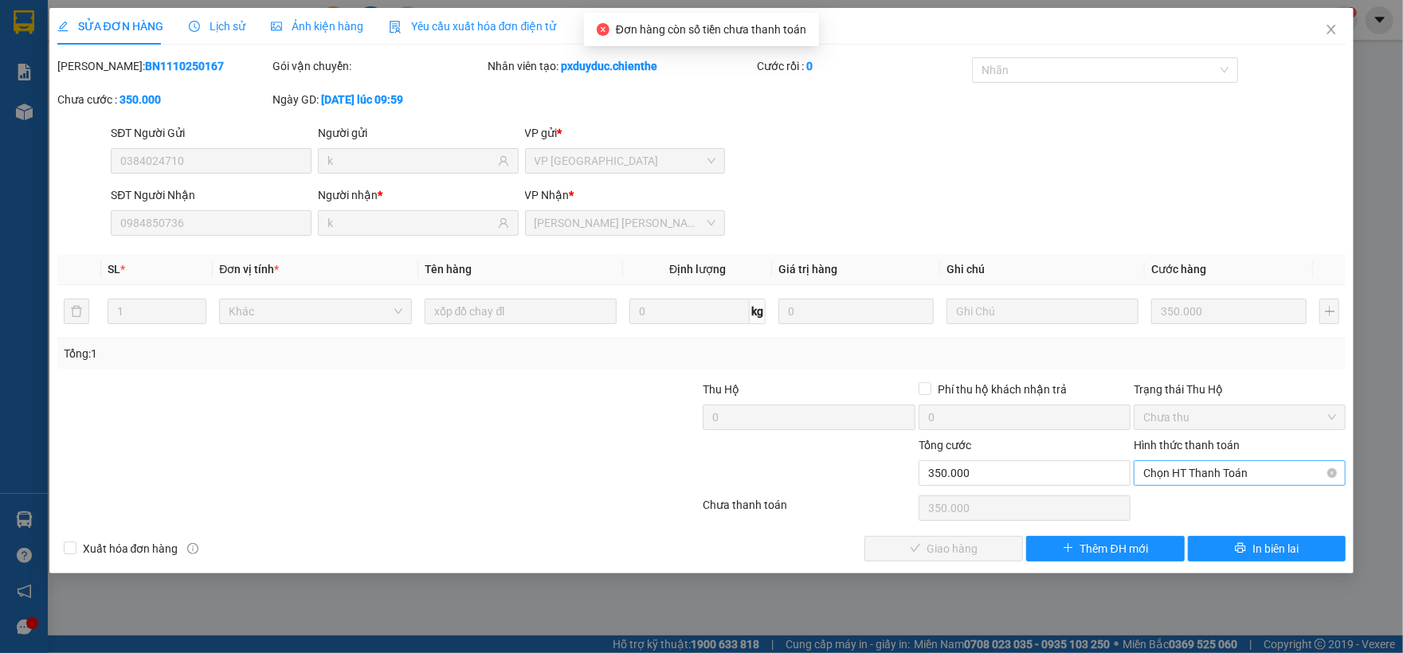
drag, startPoint x: 1205, startPoint y: 479, endPoint x: 1201, endPoint y: 486, distance: 8.2
click at [1204, 479] on span "Chọn HT Thanh Toán" at bounding box center [1239, 473] width 193 height 24
click at [1180, 508] on div "Tại văn phòng" at bounding box center [1239, 507] width 193 height 18
type input "0"
click at [970, 538] on button "Giao hàng" at bounding box center [943, 548] width 159 height 25
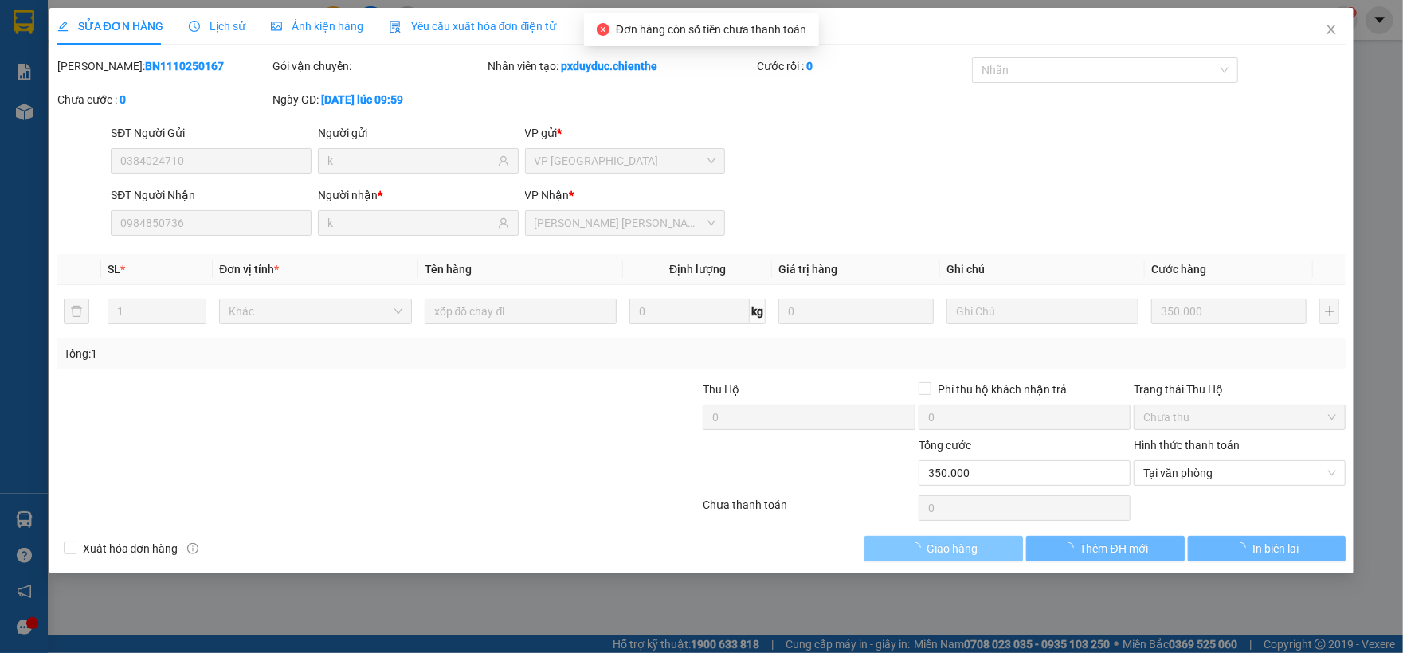
click at [969, 546] on span "Giao hàng" at bounding box center [952, 549] width 51 height 18
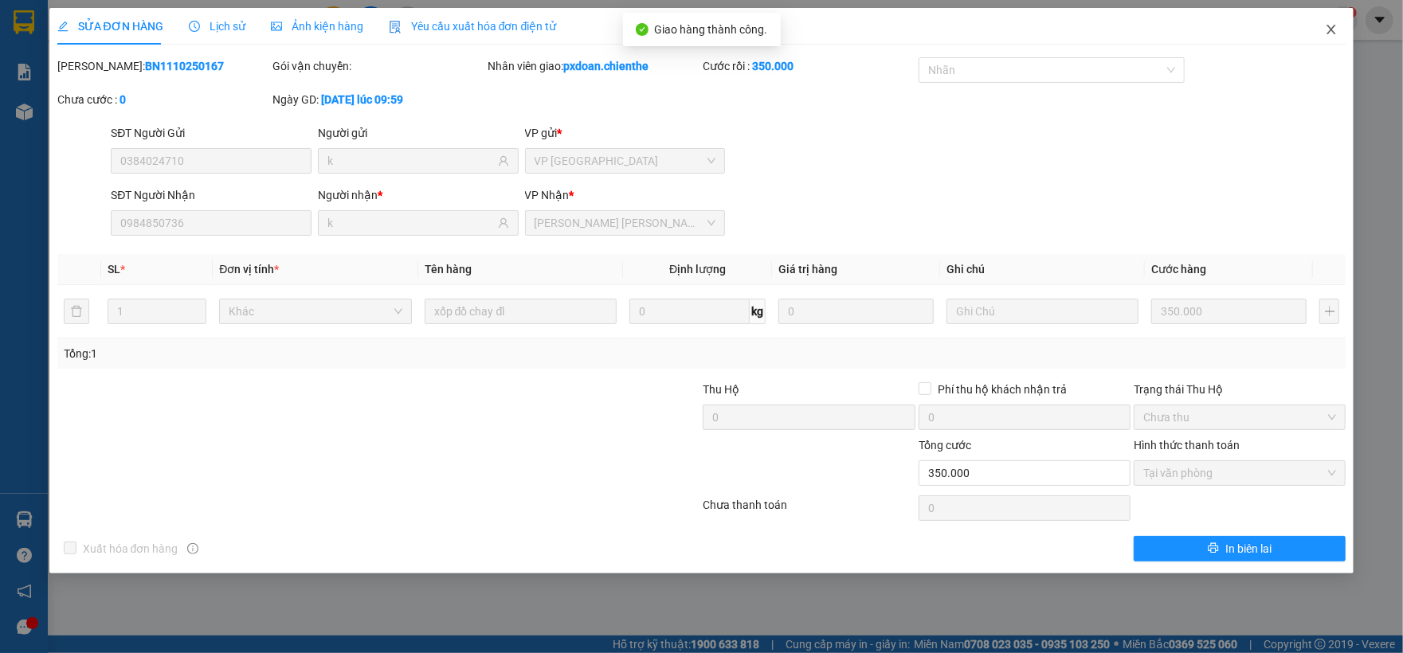
click at [1340, 40] on span "Close" at bounding box center [1331, 30] width 45 height 45
